Goal: Information Seeking & Learning: Understand process/instructions

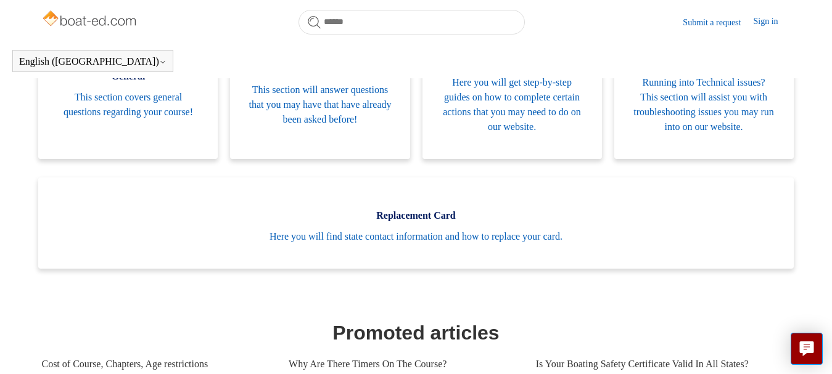
scroll to position [303, 0]
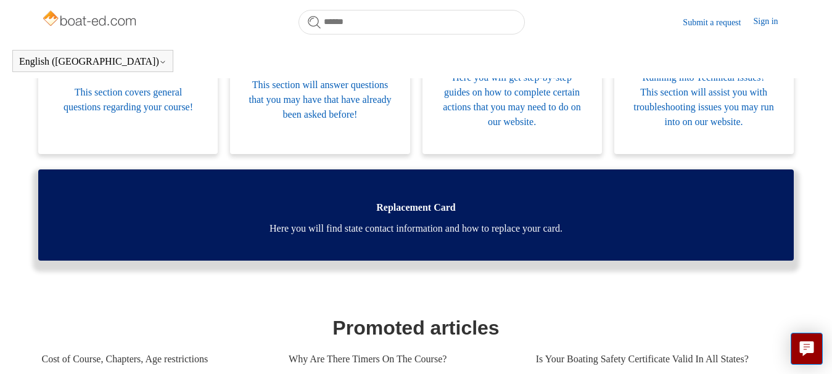
click at [486, 244] on link "Replacement Card Here you will find state contact information and how to replac…" at bounding box center [415, 215] width 755 height 91
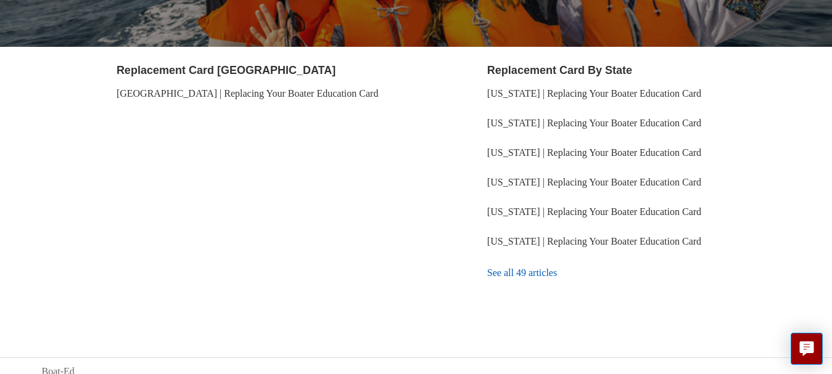
scroll to position [220, 0]
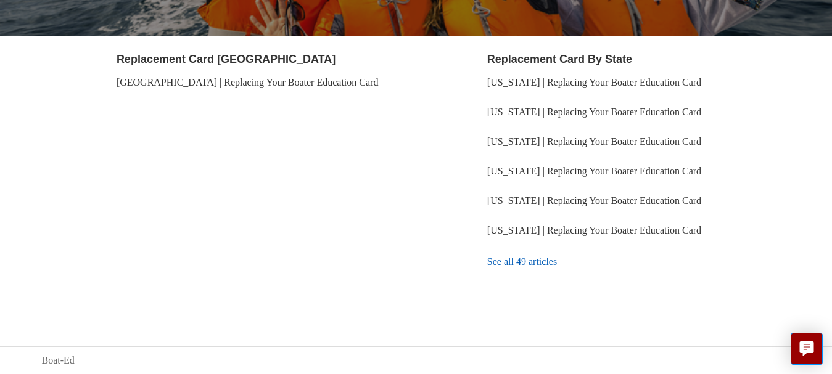
click at [537, 263] on link "See all 49 articles" at bounding box center [639, 262] width 304 height 33
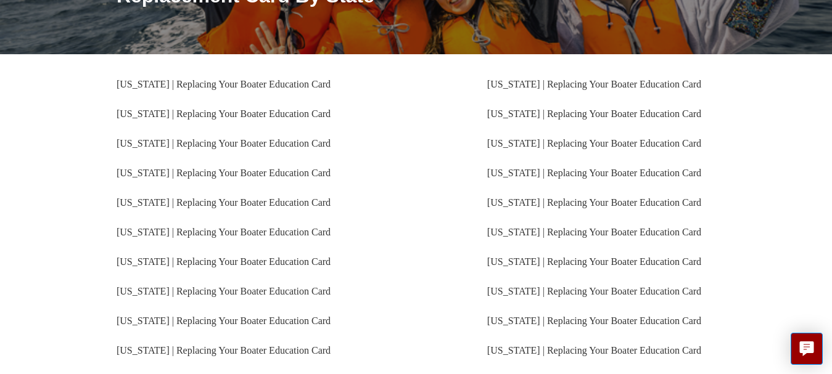
scroll to position [188, 0]
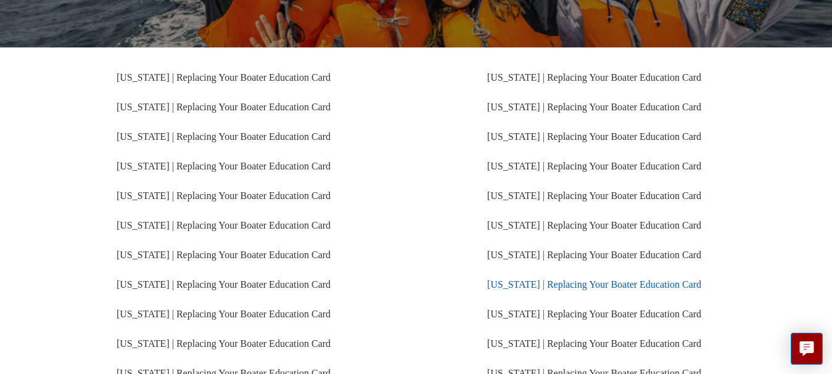
click at [547, 286] on link "[US_STATE] | Replacing Your Boater Education Card" at bounding box center [594, 284] width 214 height 10
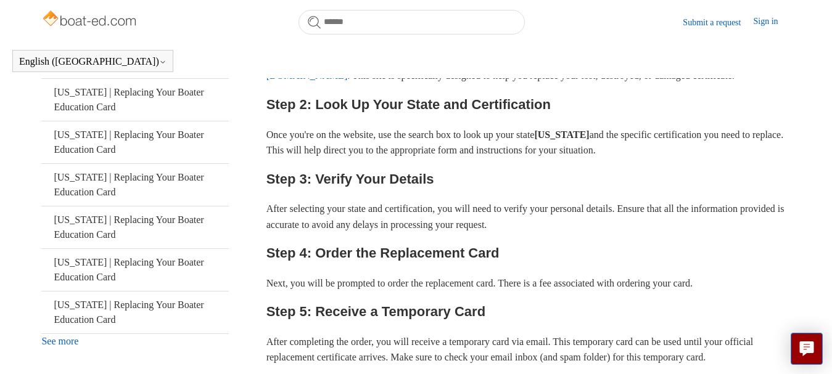
scroll to position [289, 0]
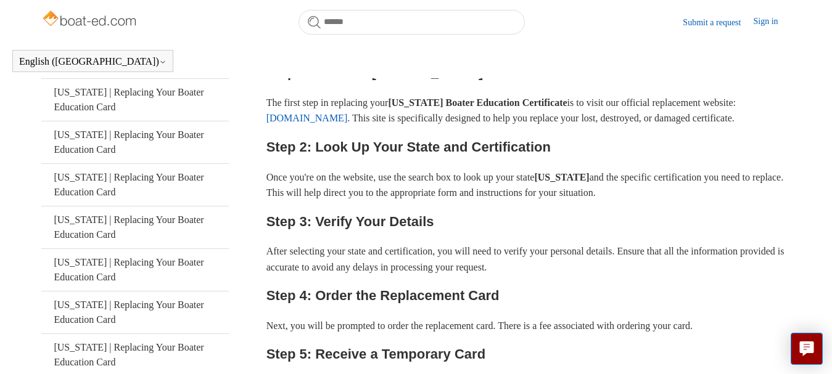
click at [305, 123] on link "[DOMAIN_NAME]" at bounding box center [307, 118] width 81 height 10
